Goal: Task Accomplishment & Management: Complete application form

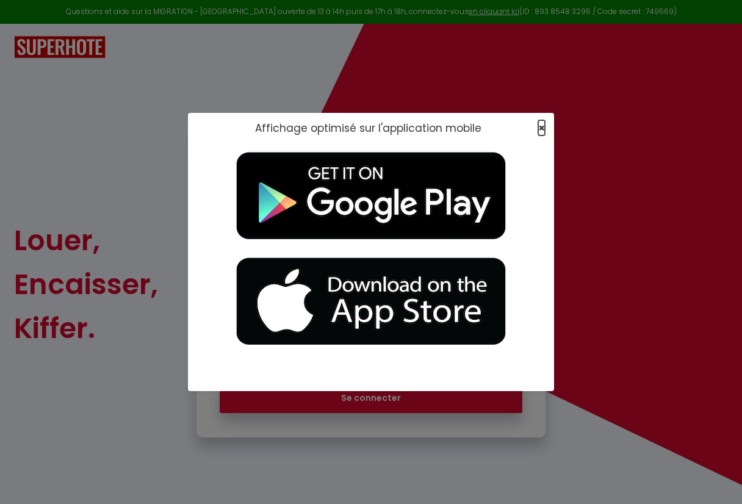
click at [541, 128] on span "×" at bounding box center [541, 127] width 7 height 15
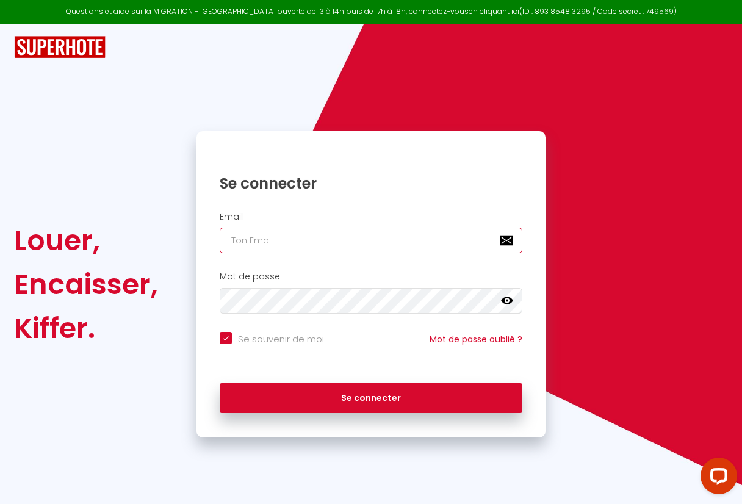
click at [353, 238] on input "email" at bounding box center [371, 240] width 303 height 26
click at [300, 241] on input "email" at bounding box center [371, 240] width 303 height 26
paste input "[PERSON_NAME][EMAIL_ADDRESS][PERSON_NAME][DOMAIN_NAME]"
type input "[PERSON_NAME][EMAIL_ADDRESS][PERSON_NAME][DOMAIN_NAME]"
checkbox input "true"
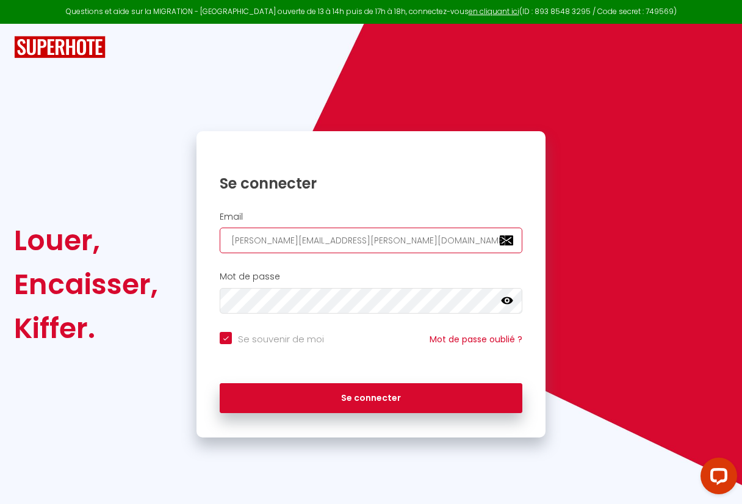
type input "[PERSON_NAME][EMAIL_ADDRESS][PERSON_NAME][DOMAIN_NAME]"
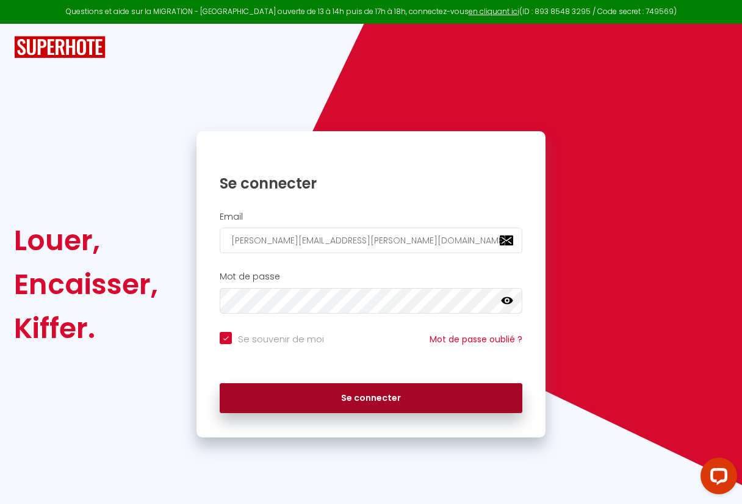
click at [318, 401] on button "Se connecter" at bounding box center [371, 398] width 303 height 30
checkbox input "true"
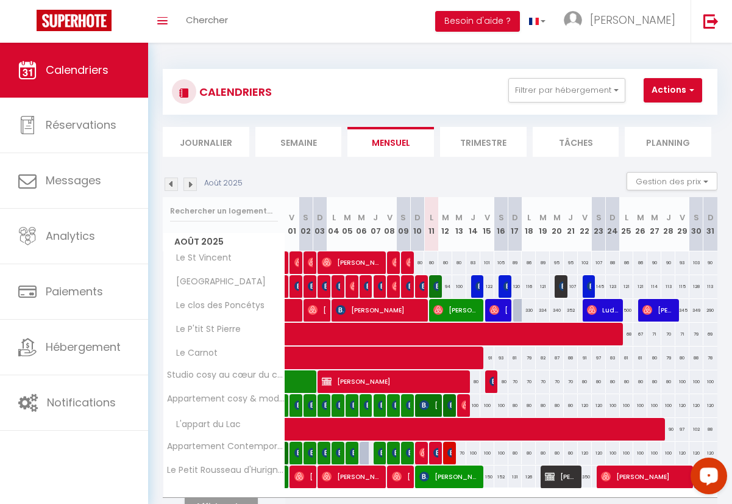
click at [206, 147] on li "Journalier" at bounding box center [206, 142] width 87 height 30
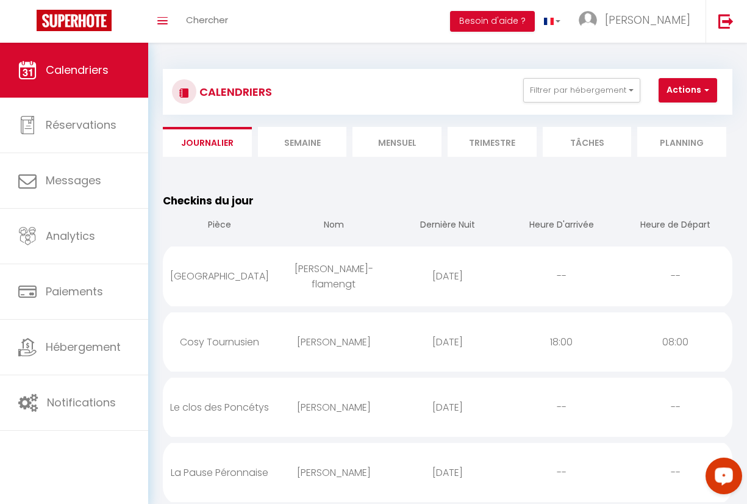
click at [274, 27] on div "Toggle menubar Chercher BUTTON Besoin d'aide ? Bruno Paramètres" at bounding box center [413, 21] width 650 height 43
click at [234, 10] on link "Chercher" at bounding box center [207, 21] width 60 height 43
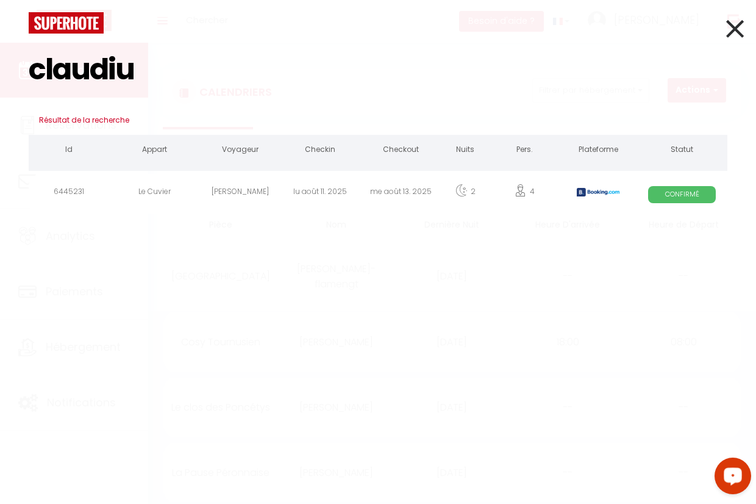
type input "claudiu"
click at [252, 189] on div "Claudiu DRAGUS" at bounding box center [240, 194] width 81 height 40
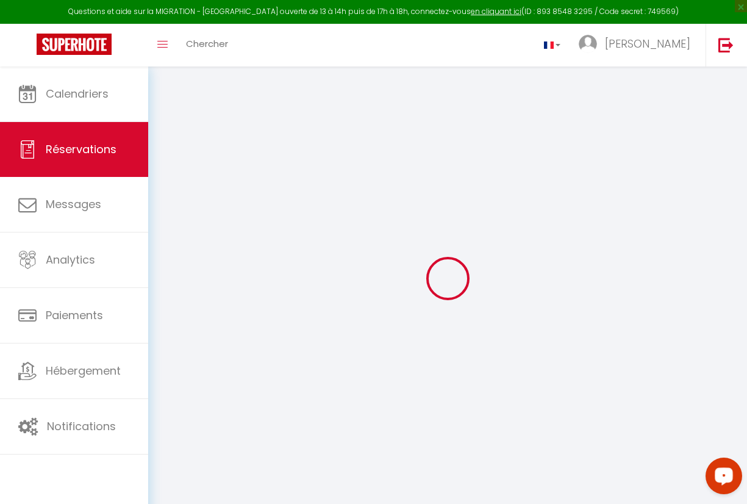
type input "Claudiu"
type input "DRAGUS"
type input "cdragu.457344@guest.booking.com"
type input "contact@vanguard-batiment.fr"
type input "[PHONE_NUMBER]"
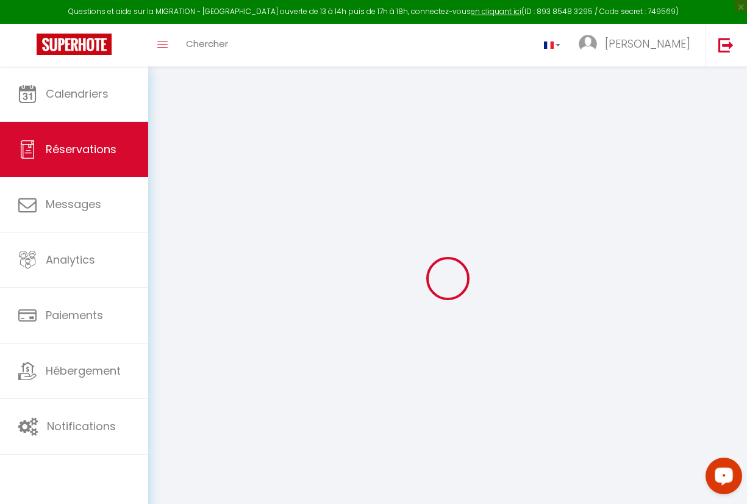
type input "[PHONE_NUMBER]"
select select "FR"
type input "41.1"
type input "3.91"
select select "52707"
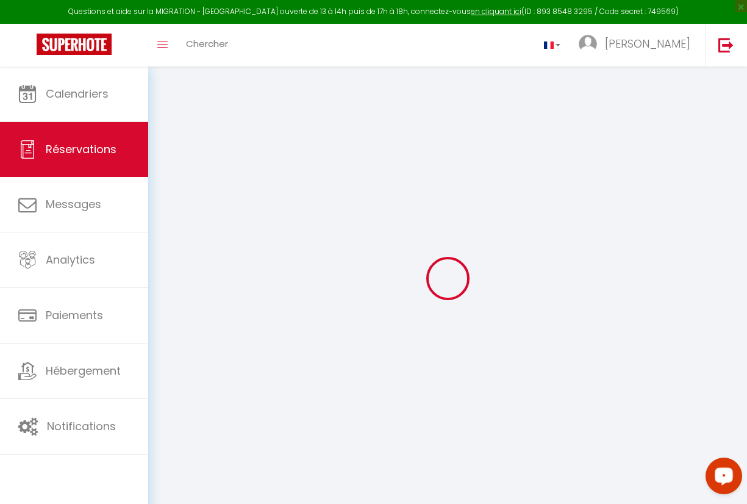
select select "1"
select select
type input "4"
select select "12"
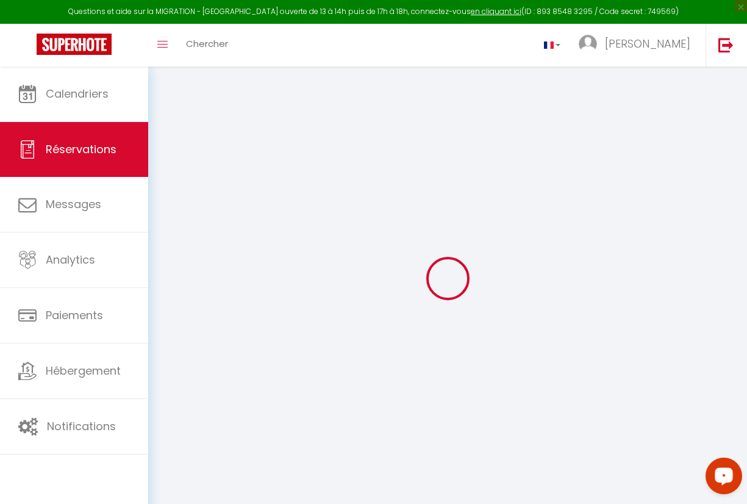
select select
type input "194"
checkbox input "false"
select select "2"
type input "0"
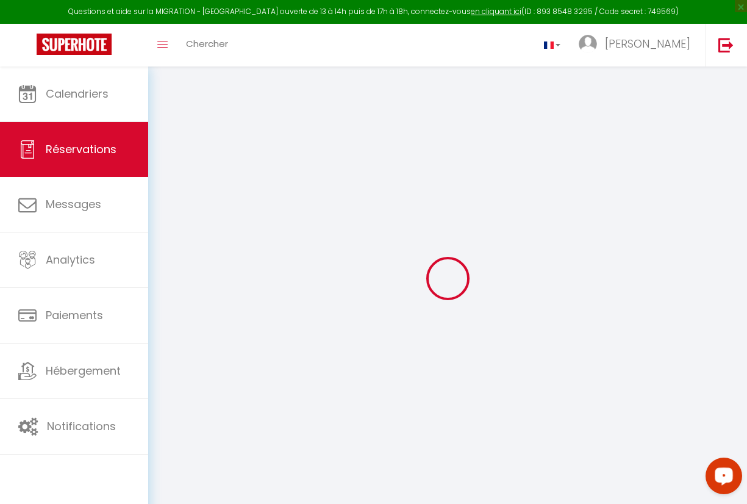
type input "0"
select select
select select "14"
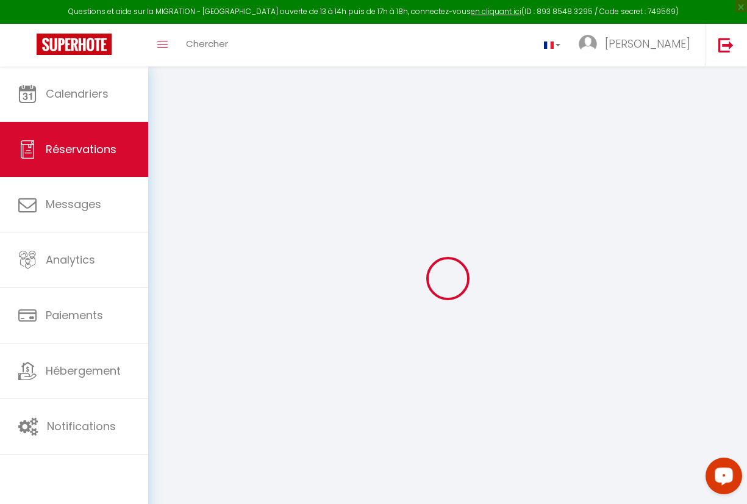
checkbox input "false"
select select
checkbox input "false"
select select
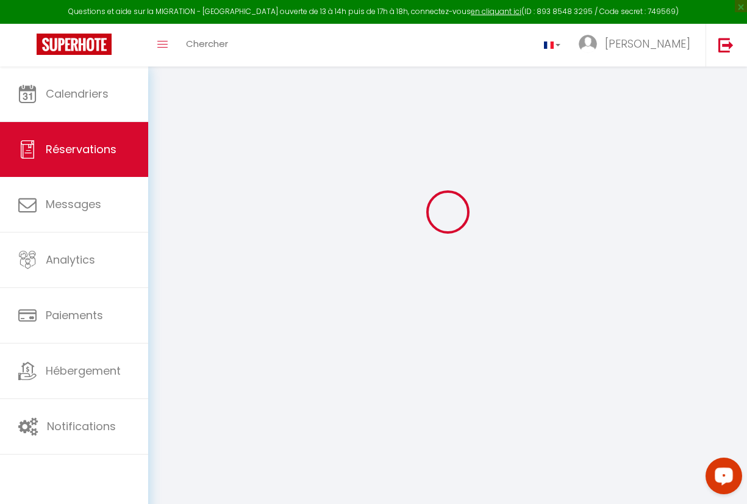
select select
checkbox input "false"
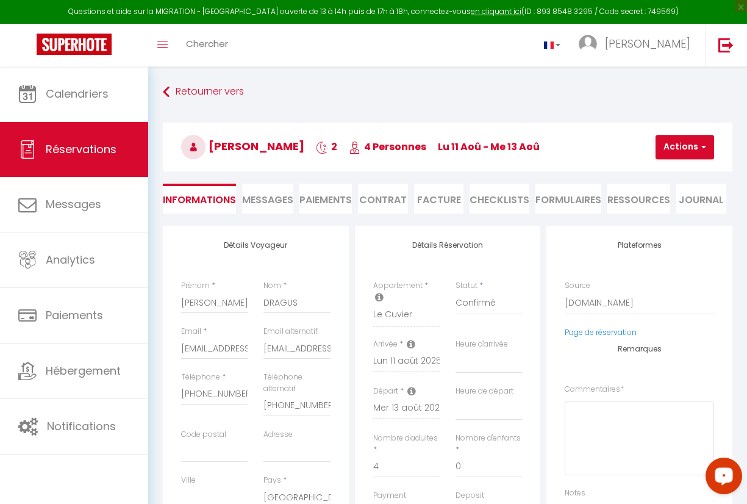
select select
checkbox input "false"
type textarea "** THIS RESERVATION HAS BEEN PRE-PAID ** BOOKING NOTE : Payment charge is EUR 3…"
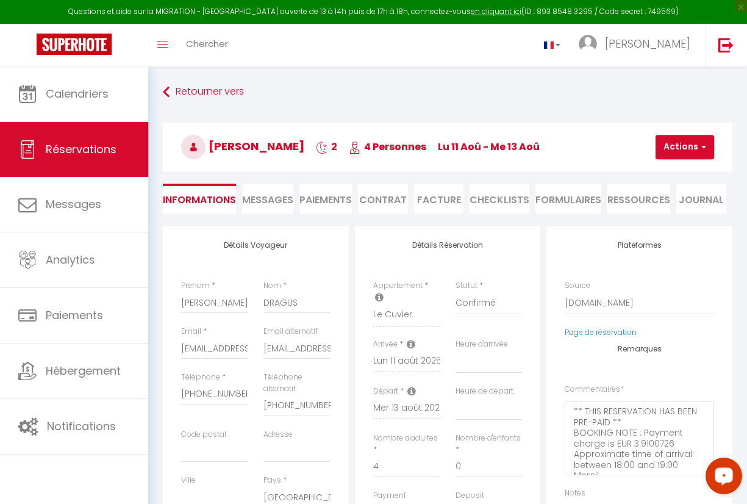
type input "80"
type input "5.29"
select select
checkbox input "false"
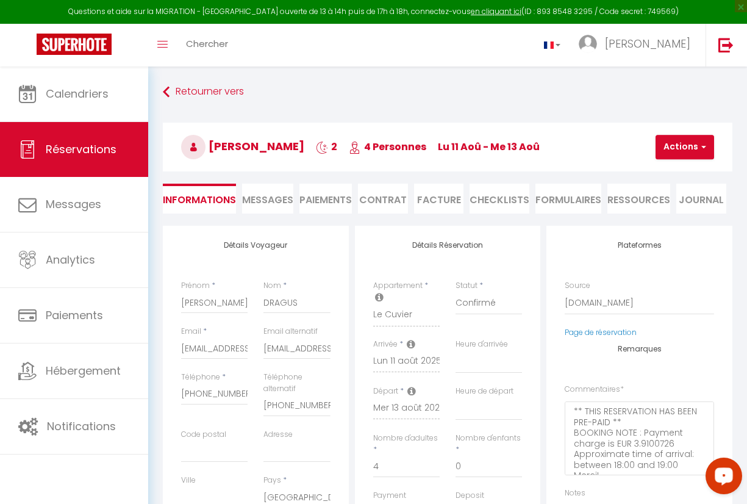
select select "19:00"
select select "10:00"
click at [248, 201] on span "Messages" at bounding box center [267, 200] width 51 height 14
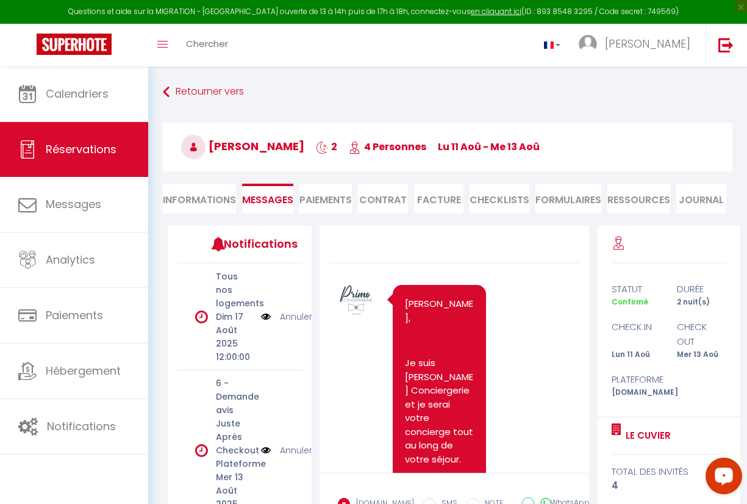
click at [555, 199] on li "FORMULAIRES" at bounding box center [568, 199] width 66 height 30
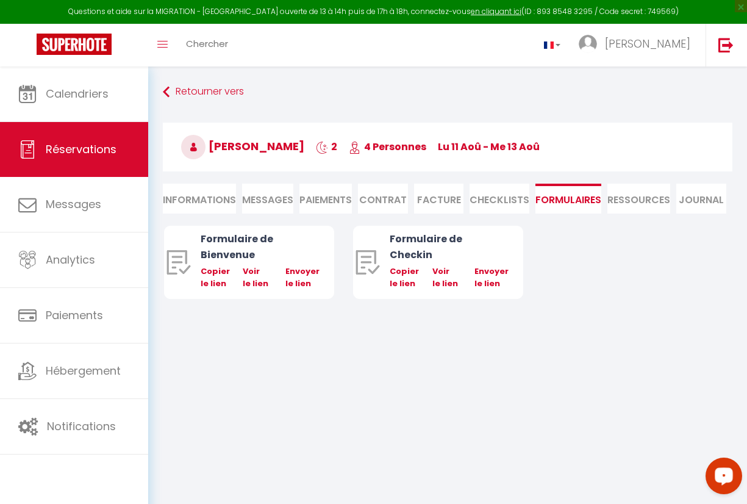
click at [385, 196] on li "Contrat" at bounding box center [383, 199] width 50 height 30
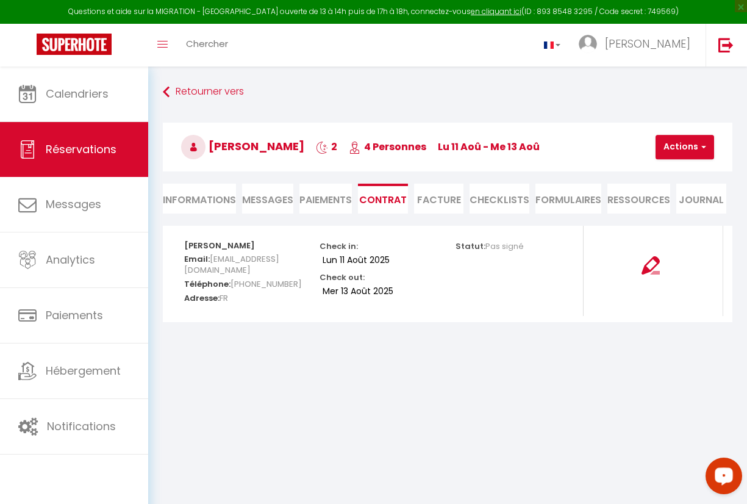
click at [314, 200] on li "Paiements" at bounding box center [325, 199] width 52 height 30
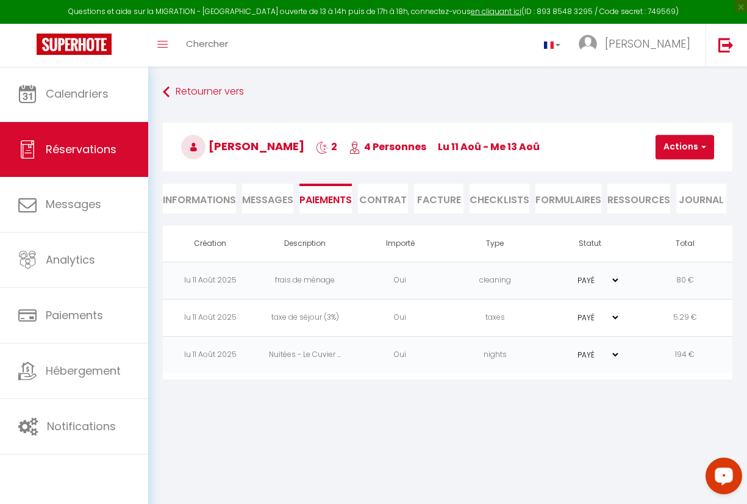
click at [254, 197] on span "Messages" at bounding box center [267, 200] width 51 height 14
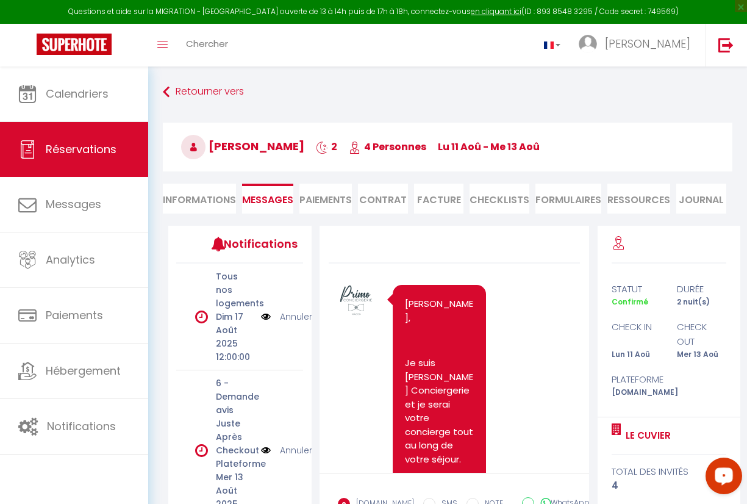
click at [199, 197] on li "Informations" at bounding box center [199, 199] width 73 height 30
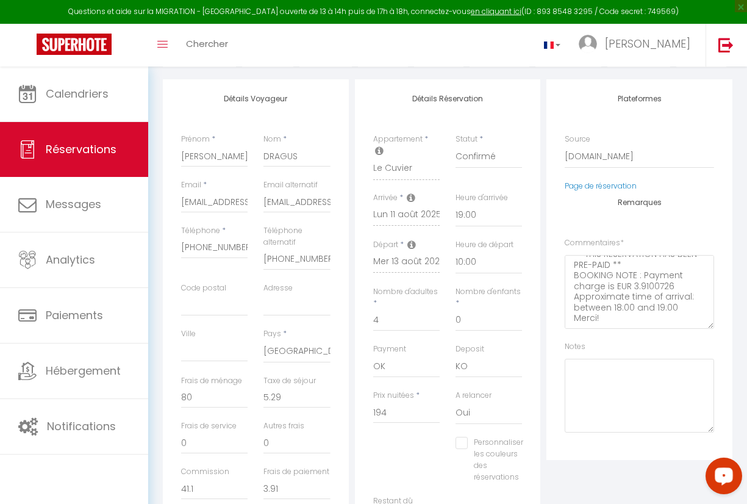
checkbox input "false"
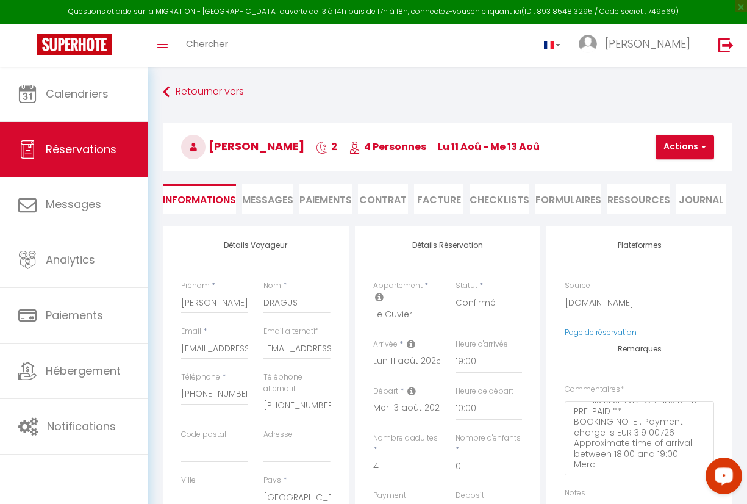
click at [438, 206] on li "Facture" at bounding box center [439, 199] width 50 height 30
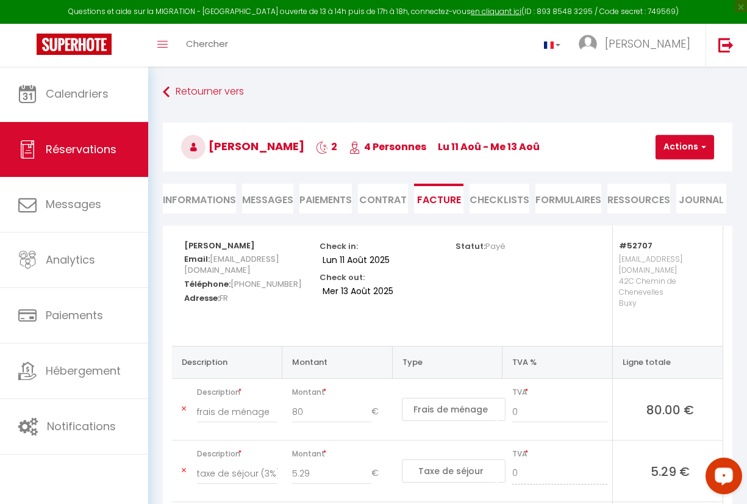
click at [396, 202] on li "Contrat" at bounding box center [383, 199] width 50 height 30
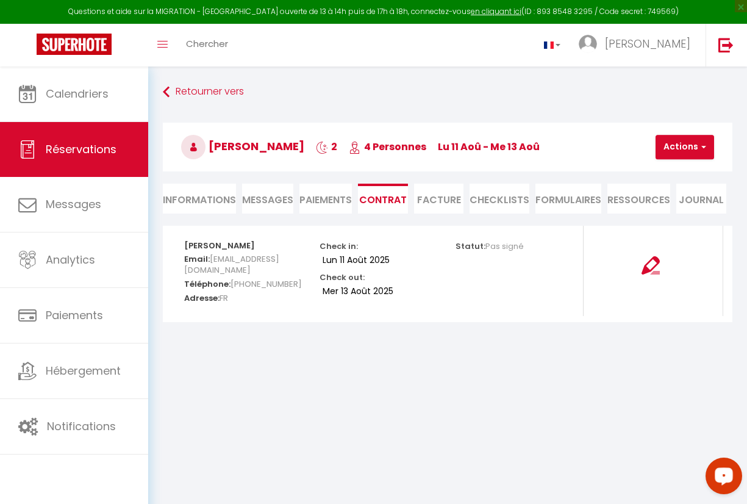
click at [312, 197] on li "Paiements" at bounding box center [325, 199] width 52 height 30
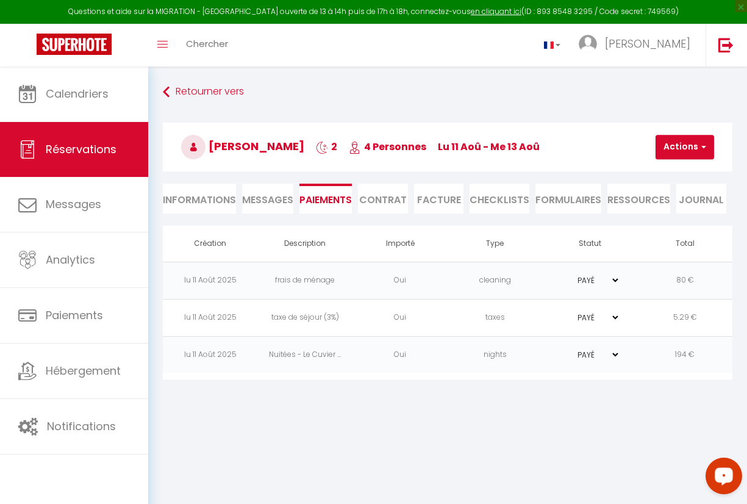
click at [555, 198] on li "Ressources" at bounding box center [638, 199] width 63 height 30
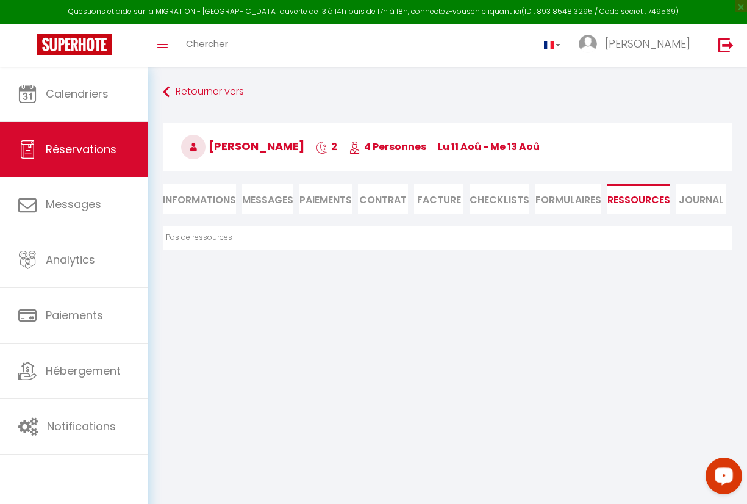
click at [555, 199] on li "Journal" at bounding box center [701, 199] width 50 height 30
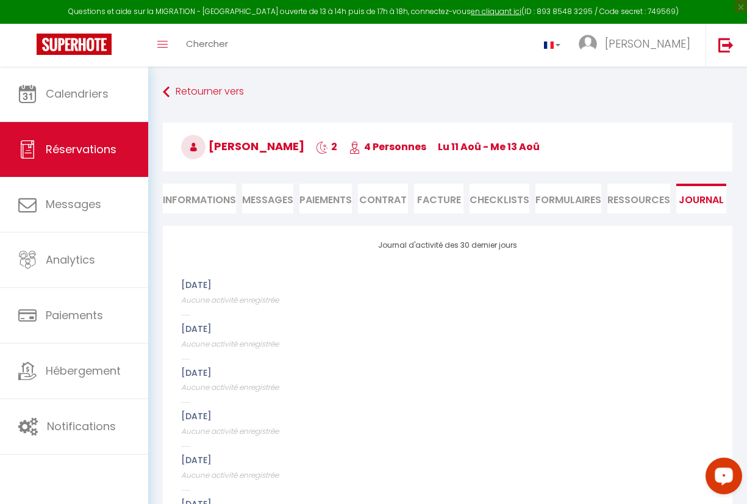
click at [555, 199] on li "Ressources" at bounding box center [638, 199] width 63 height 30
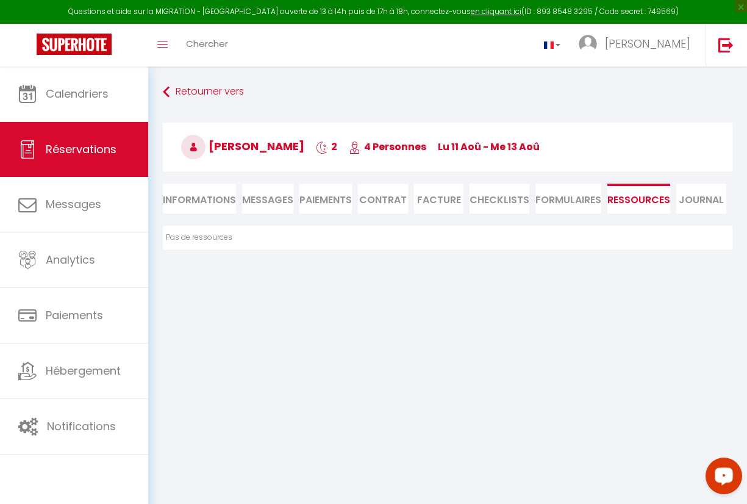
click at [555, 201] on li "FORMULAIRES" at bounding box center [568, 199] width 66 height 30
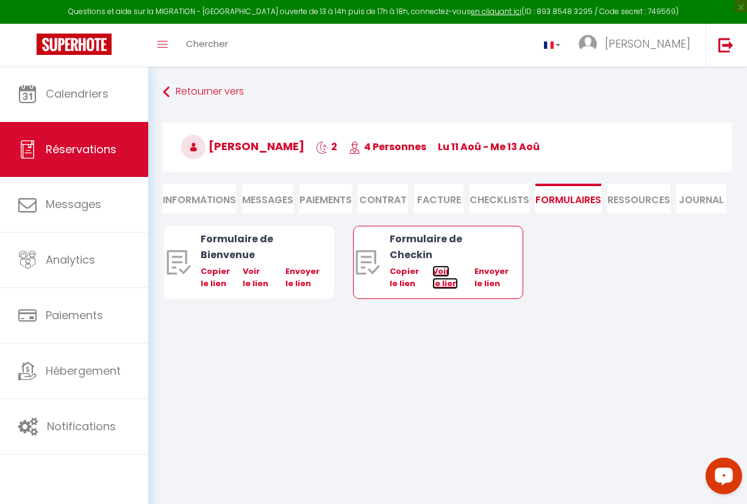
click at [445, 271] on link "Voir le lien" at bounding box center [445, 277] width 26 height 24
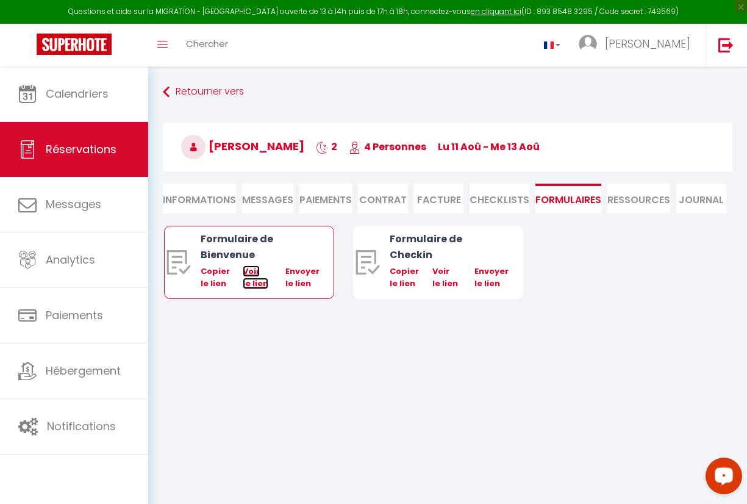
click at [257, 279] on link "Voir le lien" at bounding box center [256, 277] width 26 height 24
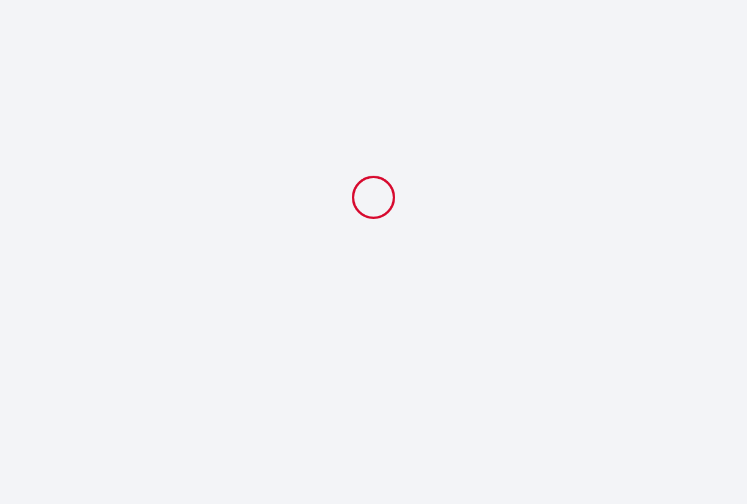
select select "19:00"
select select "10:00"
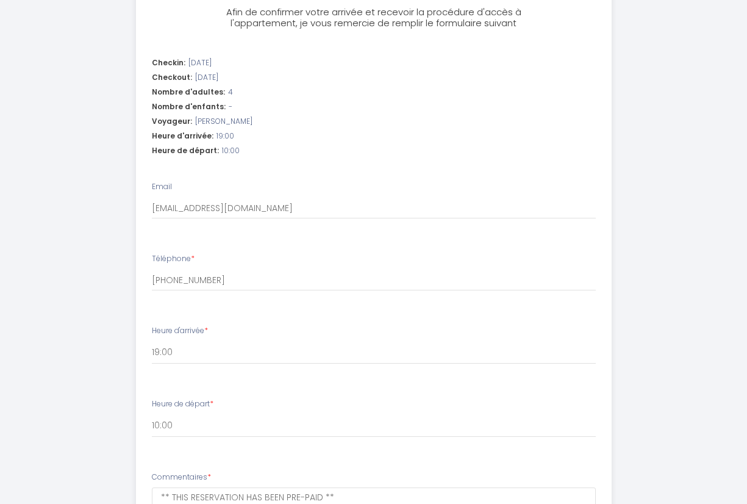
scroll to position [27, 0]
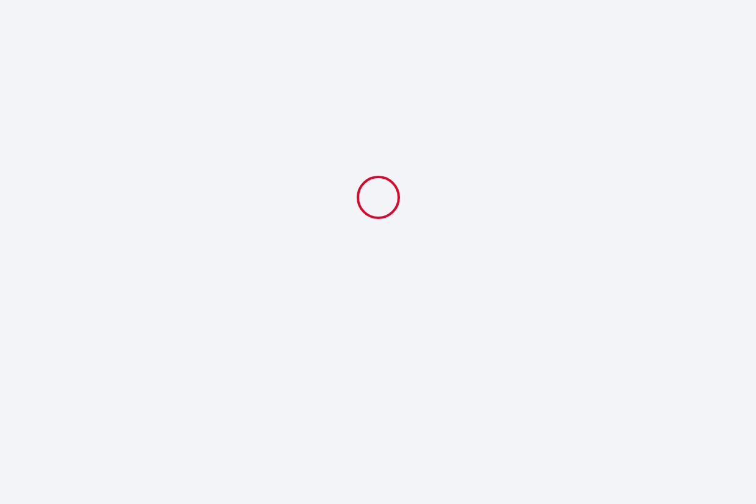
select select
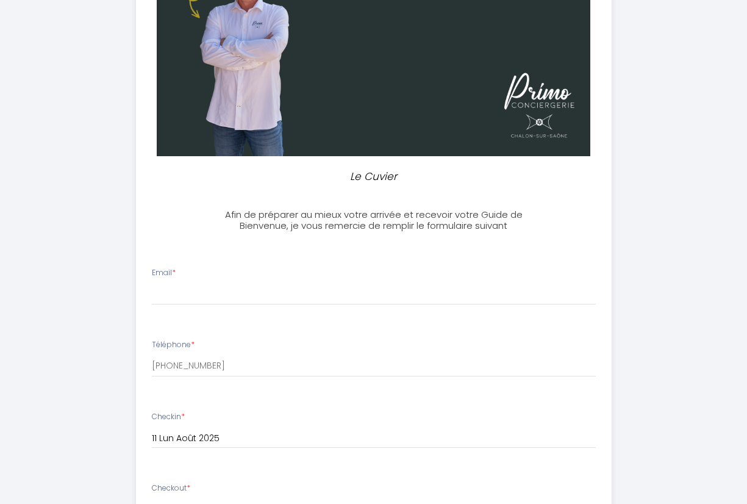
scroll to position [293, 0]
